Goal: Information Seeking & Learning: Learn about a topic

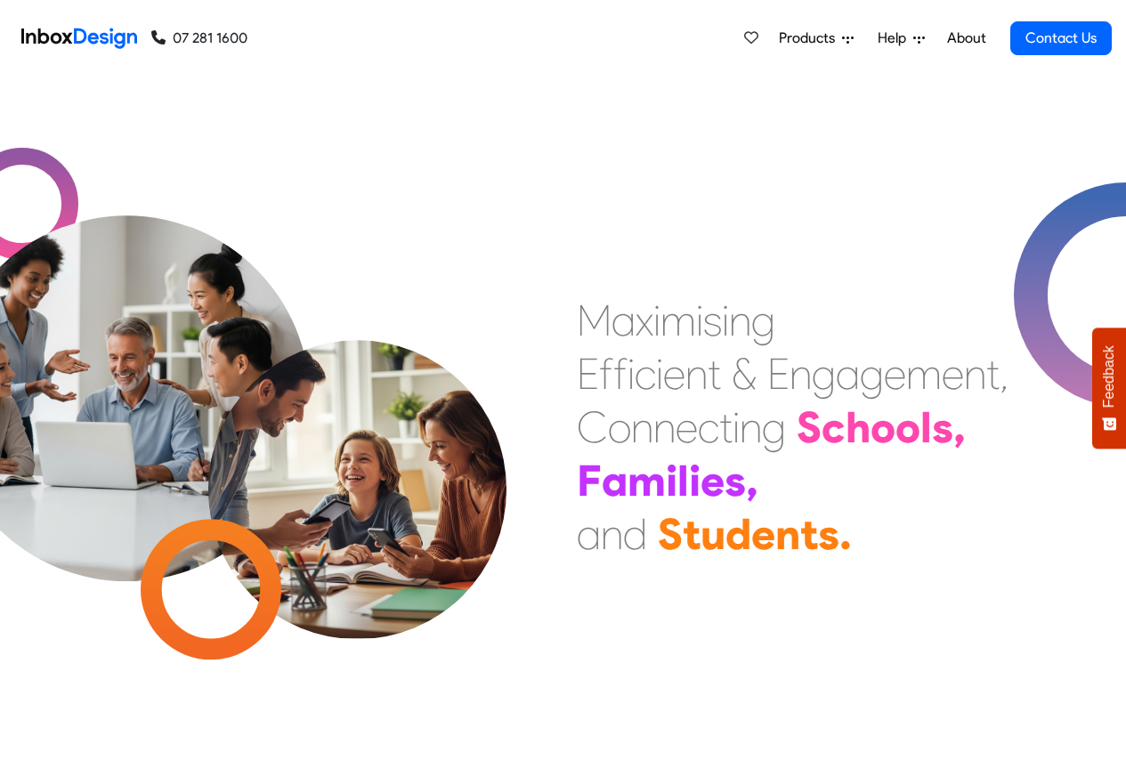
click at [967, 38] on link "About" at bounding box center [965, 38] width 49 height 36
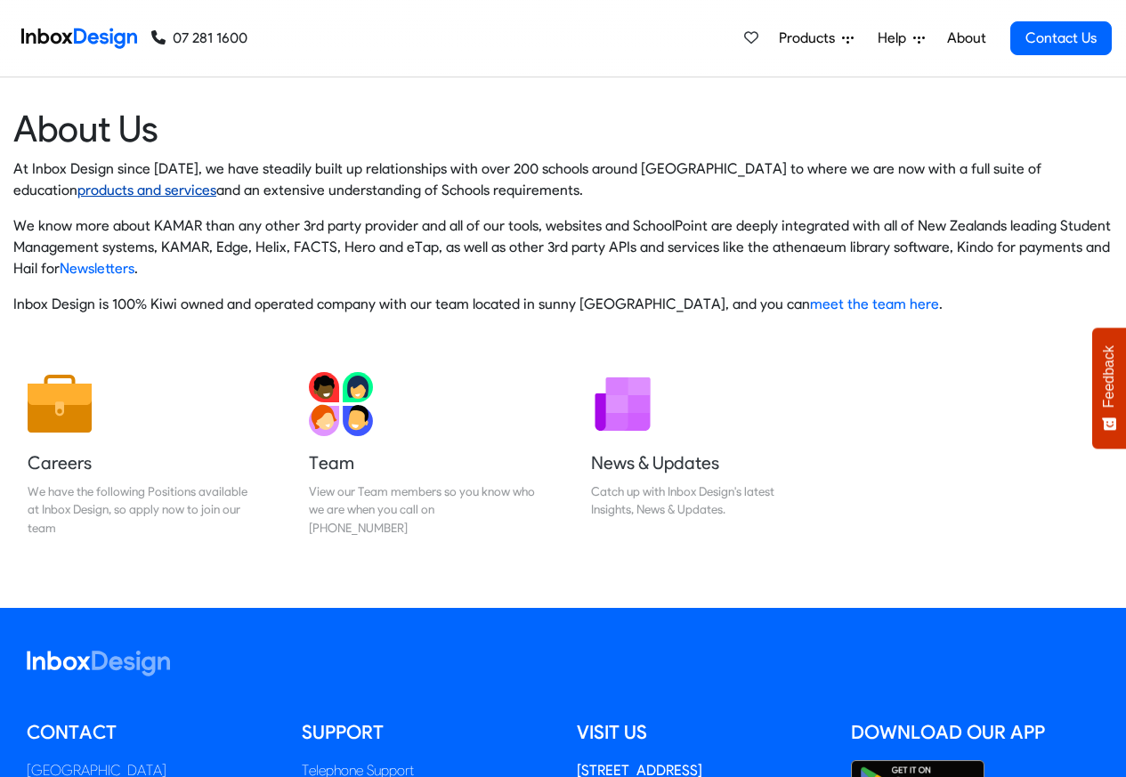
click at [216, 182] on link "products and services" at bounding box center [146, 190] width 139 height 17
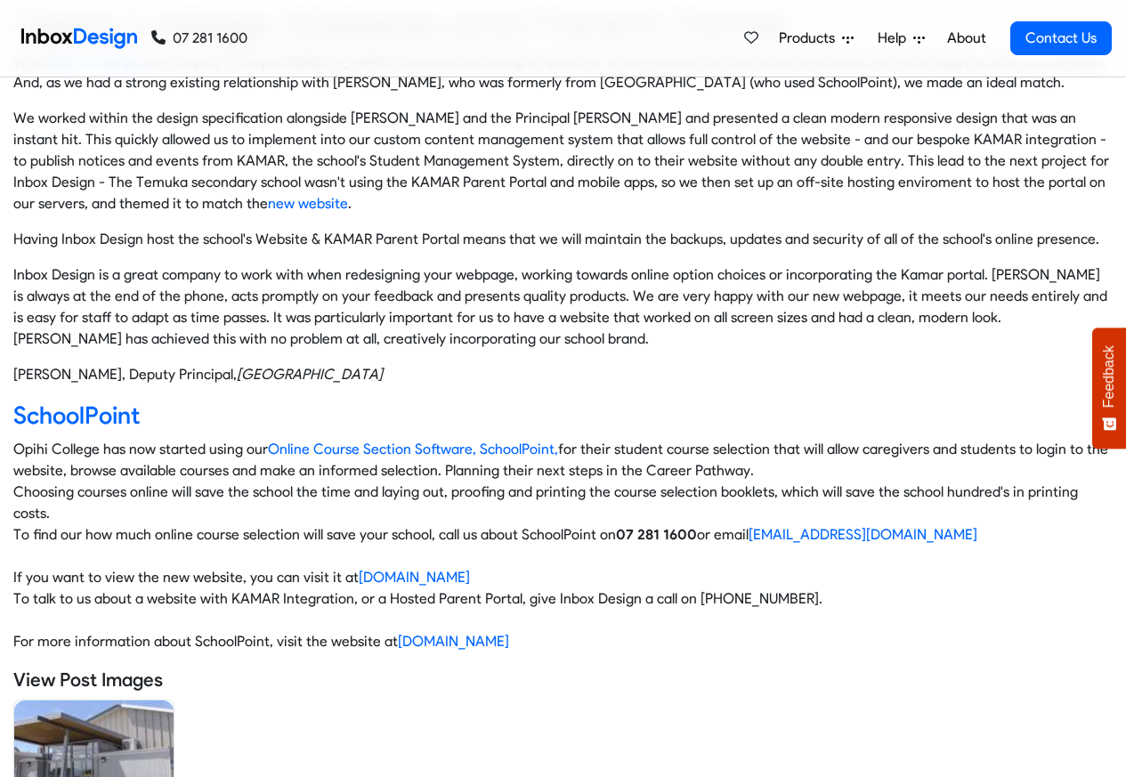
scroll to position [534, 0]
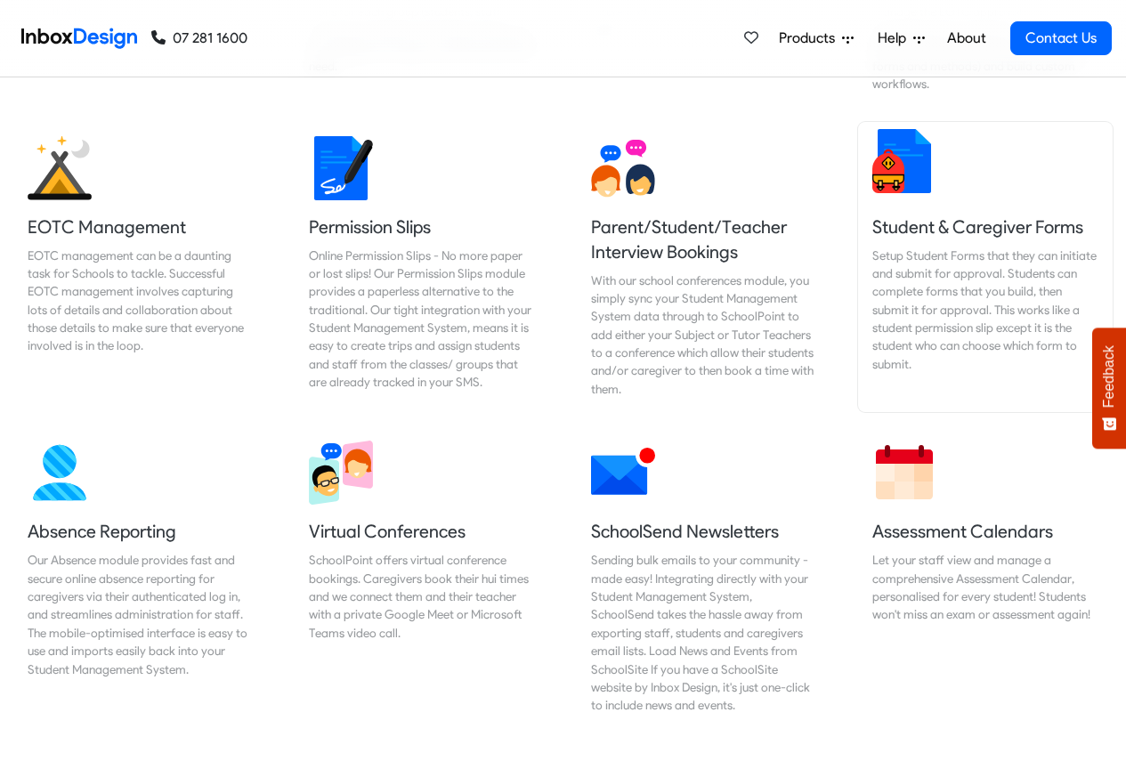
scroll to position [1281, 0]
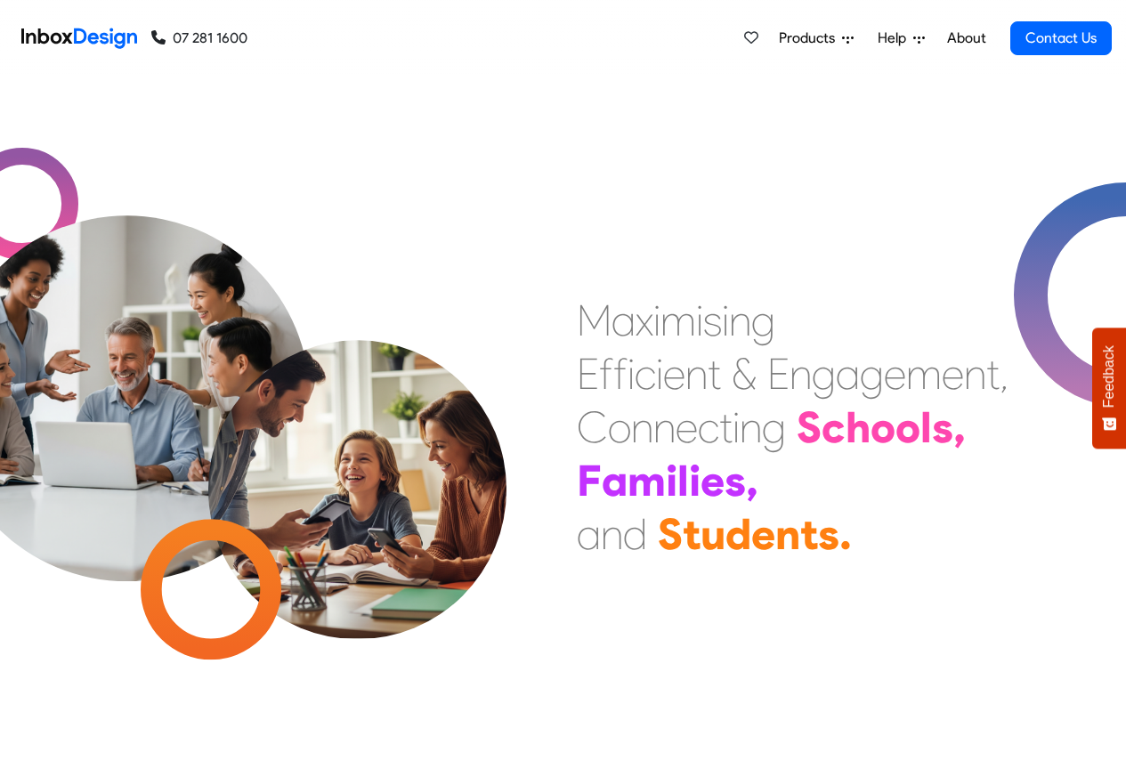
checkbox input "true"
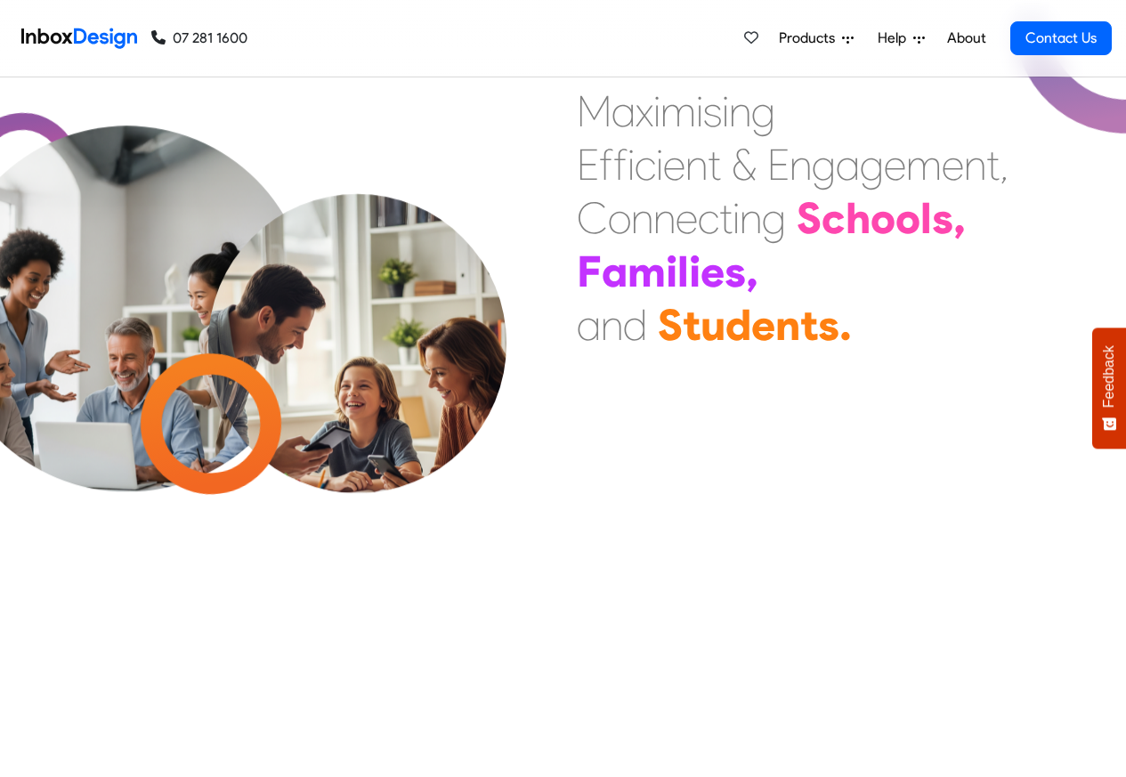
checkbox input "true"
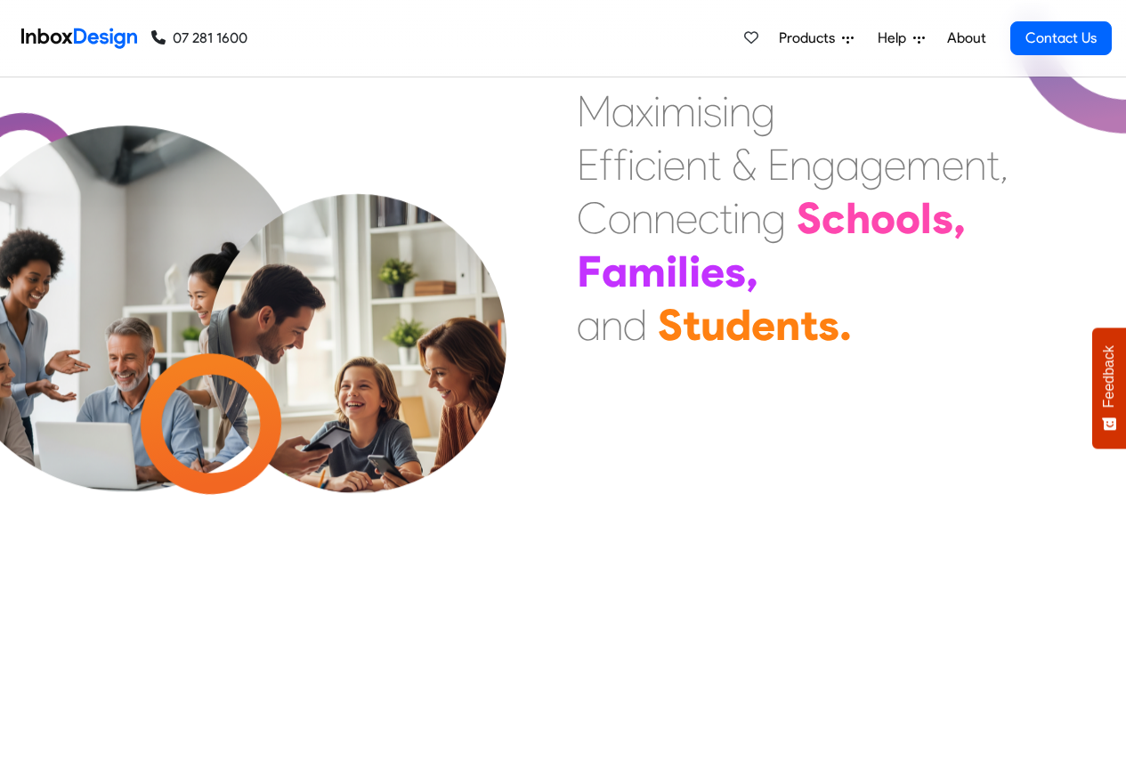
scroll to position [10622, 0]
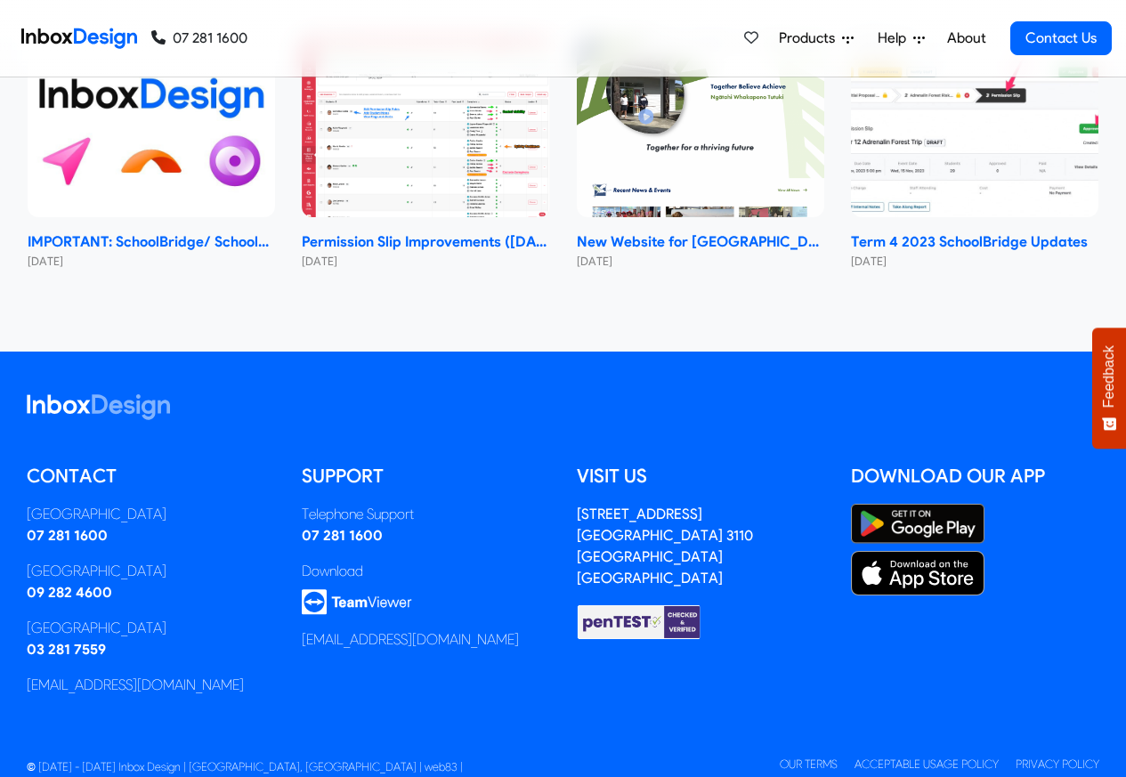
checkbox input "true"
